Goal: Task Accomplishment & Management: Manage account settings

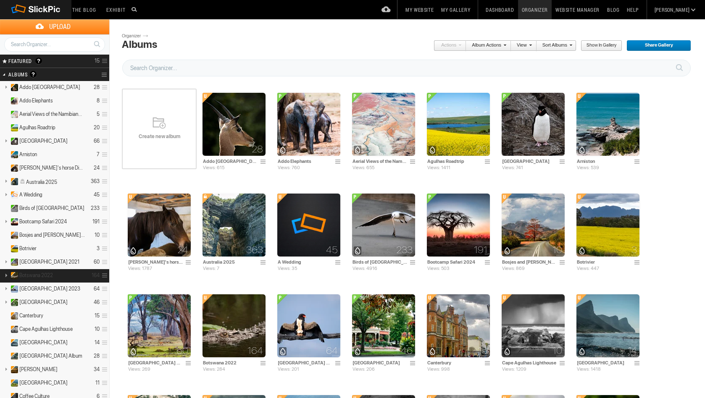
click at [15, 273] on u at bounding box center [13, 274] width 5 height 5
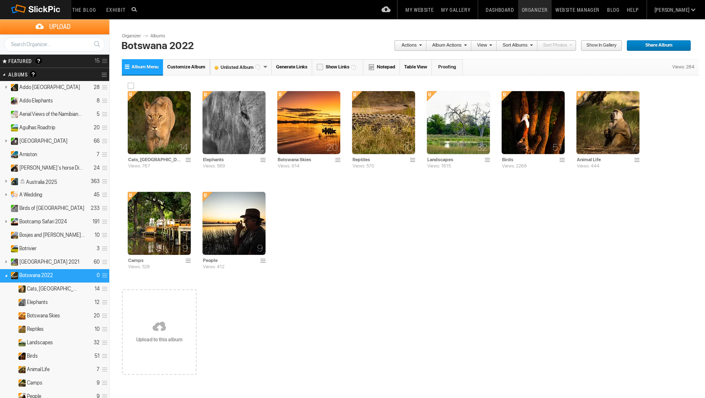
click at [163, 131] on img at bounding box center [159, 122] width 63 height 63
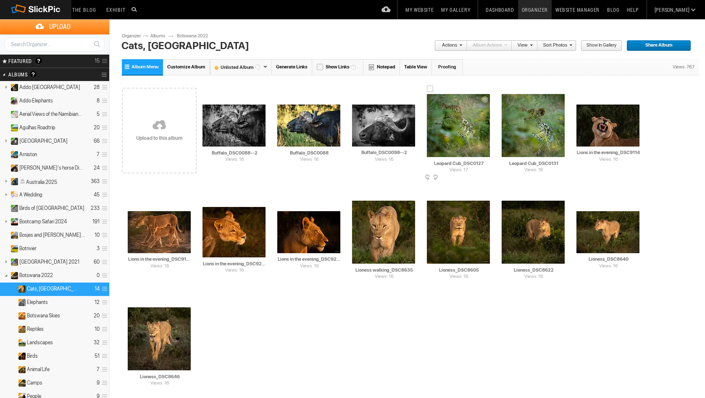
click at [447, 131] on img at bounding box center [458, 125] width 63 height 63
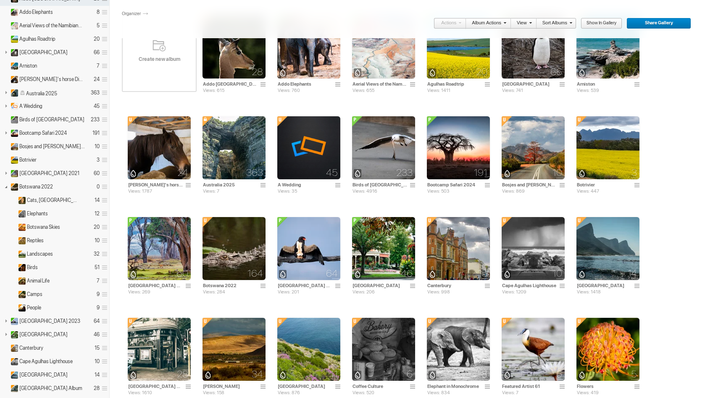
scroll to position [91, 0]
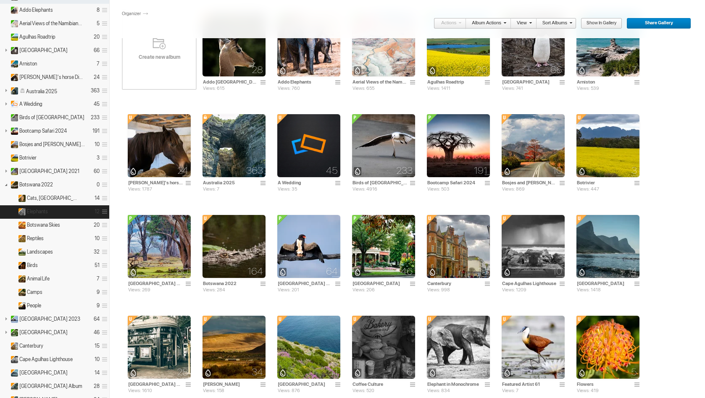
click at [23, 211] on u at bounding box center [20, 210] width 5 height 5
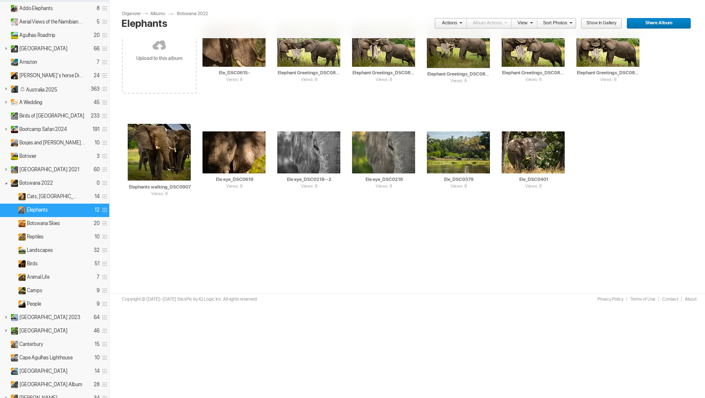
scroll to position [97, 0]
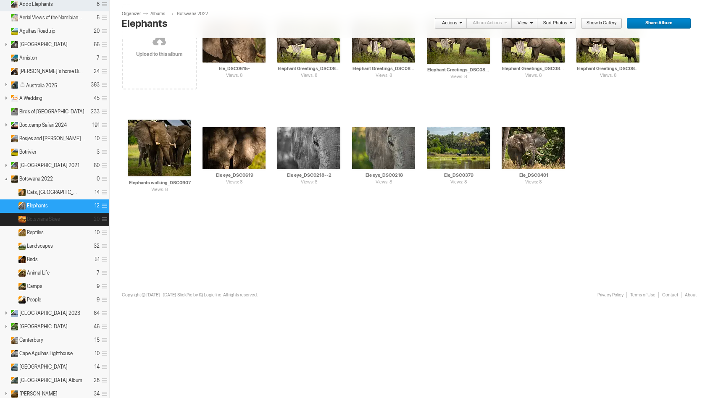
click at [24, 220] on img at bounding box center [22, 219] width 8 height 7
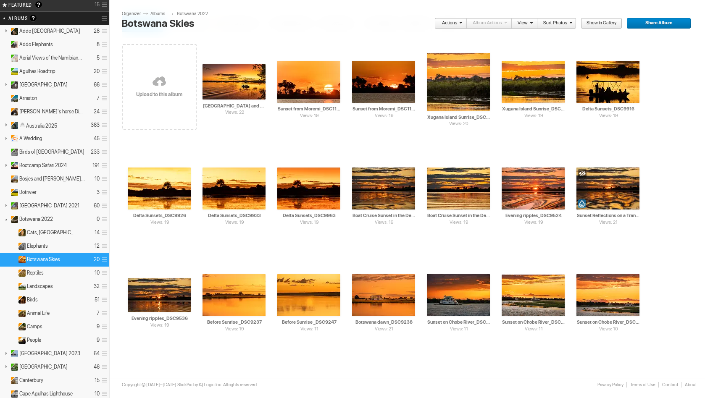
scroll to position [71, 0]
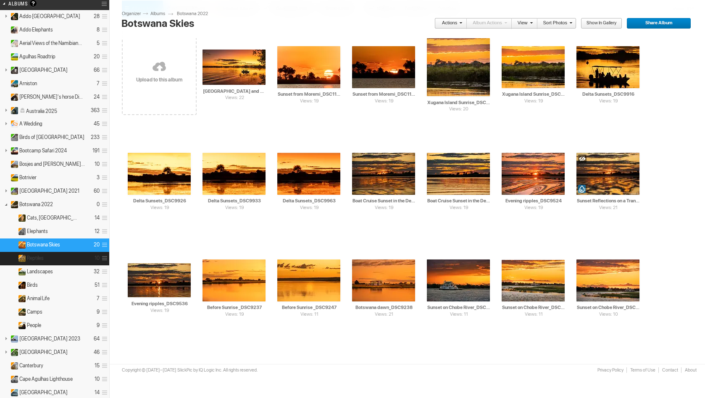
click at [24, 258] on img at bounding box center [22, 258] width 8 height 7
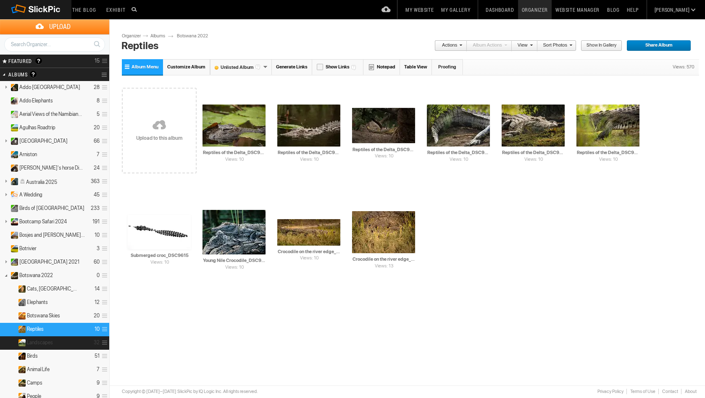
click at [23, 343] on u at bounding box center [20, 342] width 5 height 5
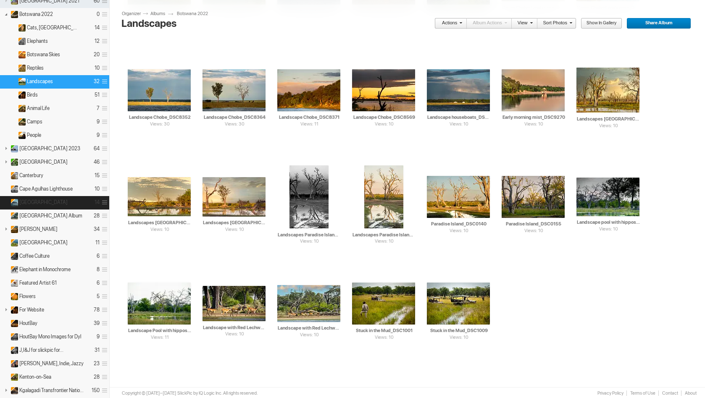
scroll to position [265, 0]
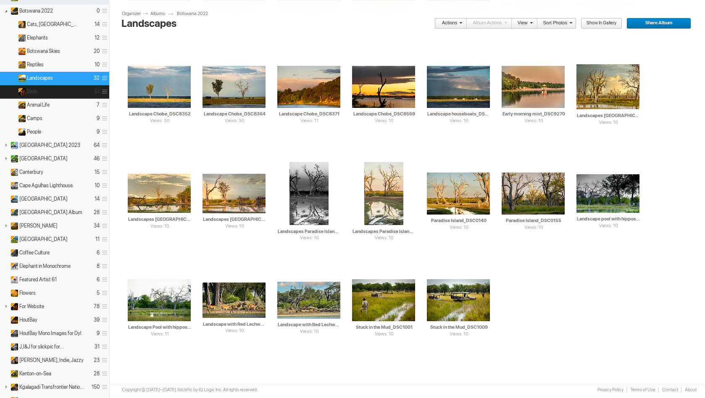
click at [24, 90] on img at bounding box center [22, 91] width 8 height 7
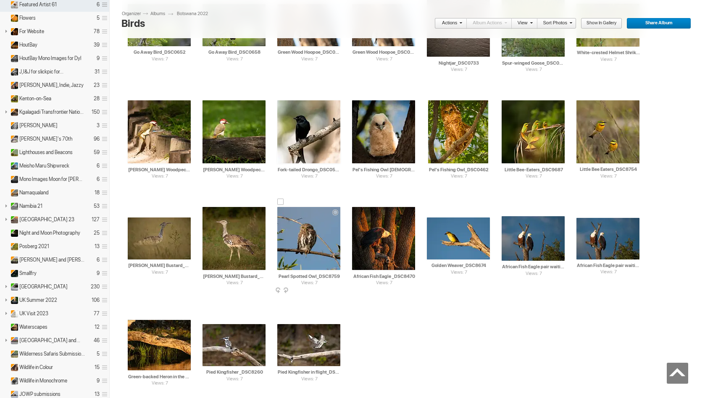
scroll to position [558, 0]
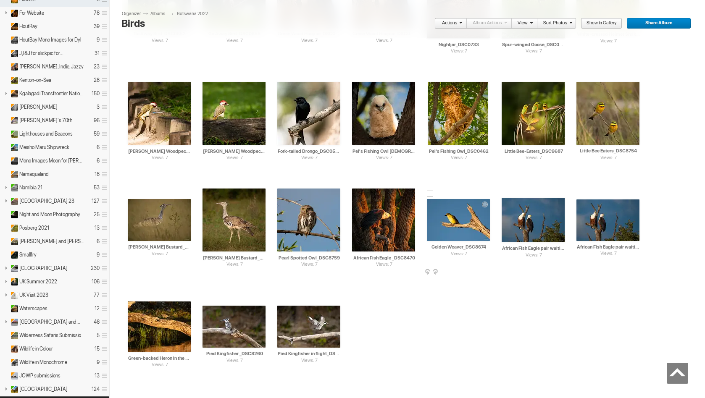
click at [488, 270] on span at bounding box center [489, 272] width 8 height 7
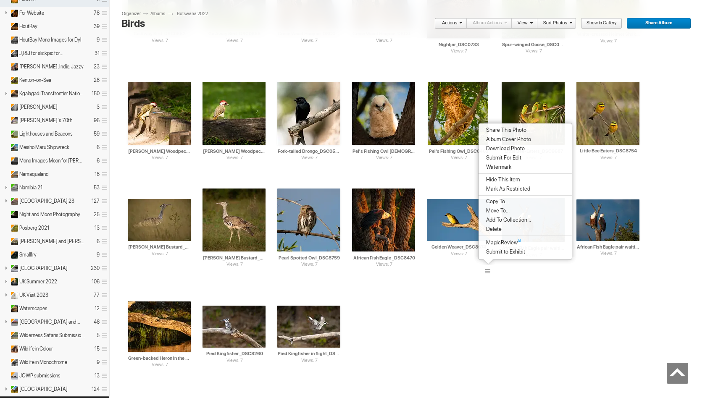
click at [498, 227] on span "Delete" at bounding box center [493, 229] width 18 height 7
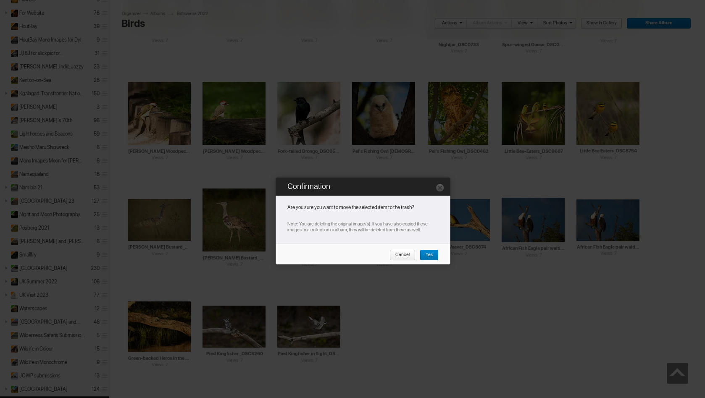
click at [433, 255] on link "Yes" at bounding box center [429, 255] width 19 height 11
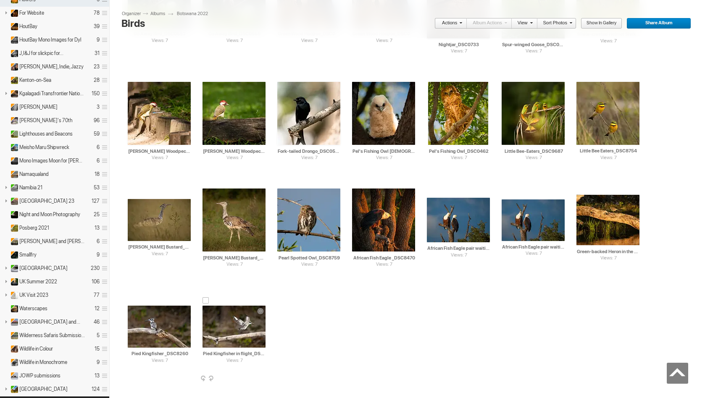
click at [264, 376] on span at bounding box center [265, 379] width 8 height 7
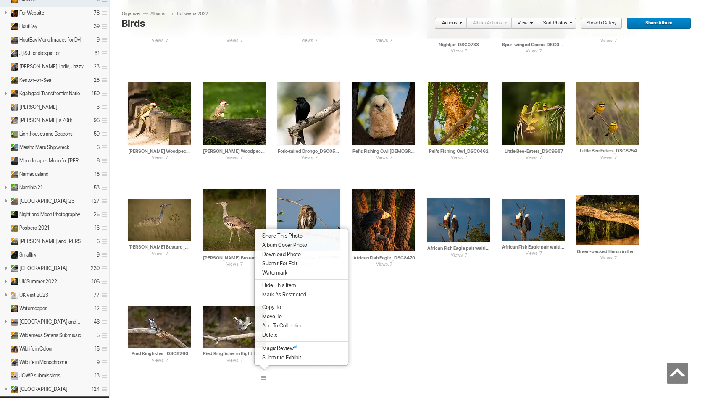
click at [279, 333] on li "Delete" at bounding box center [301, 335] width 93 height 9
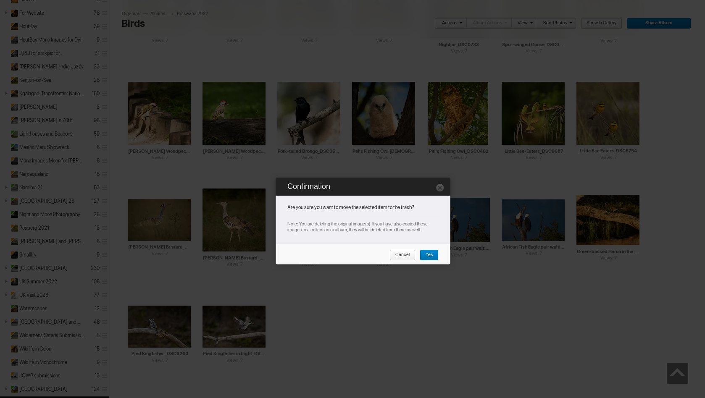
click at [428, 255] on span "Yes" at bounding box center [426, 255] width 13 height 11
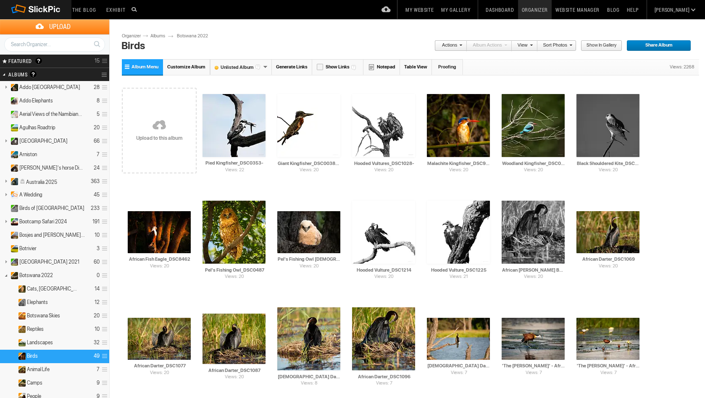
scroll to position [0, 0]
